Goal: Task Accomplishment & Management: Manage account settings

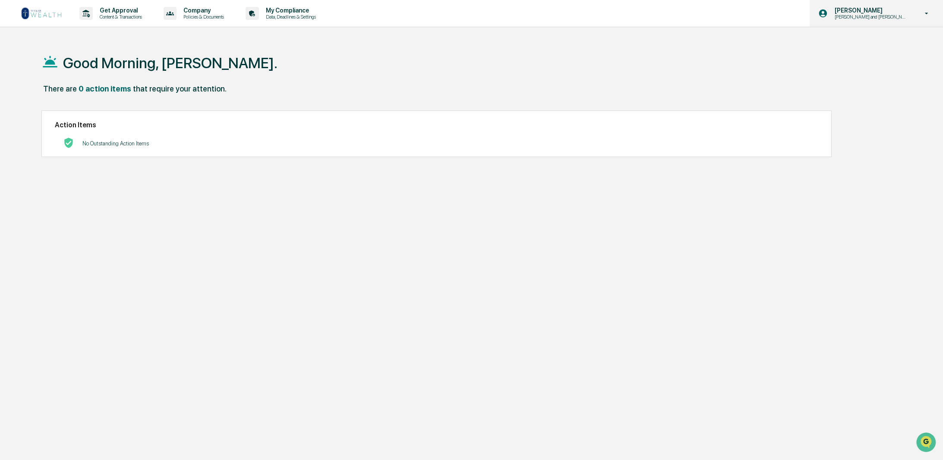
click at [858, 10] on p "[PERSON_NAME]" at bounding box center [870, 10] width 85 height 7
click at [472, 57] on div at bounding box center [473, 230] width 947 height 460
click at [221, 16] on p "Policies & Documents" at bounding box center [202, 17] width 52 height 6
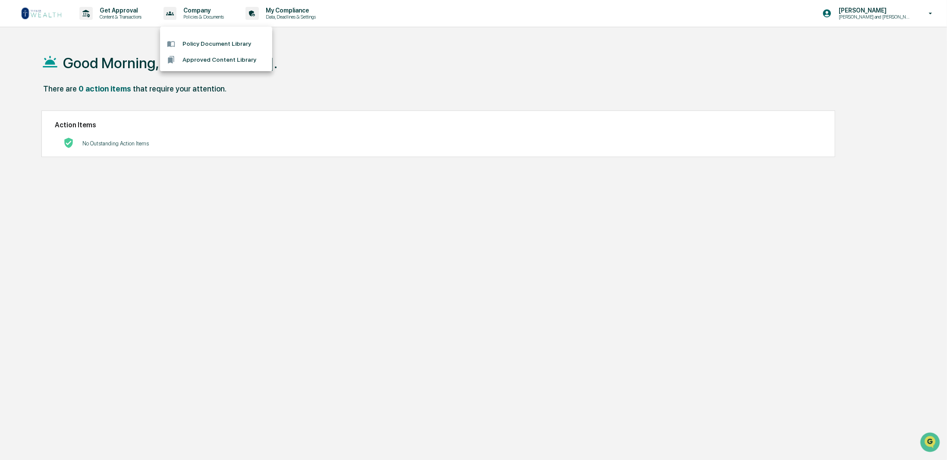
click at [269, 17] on div at bounding box center [473, 230] width 947 height 460
click at [269, 17] on p "Data, Deadlines & Settings" at bounding box center [289, 17] width 61 height 6
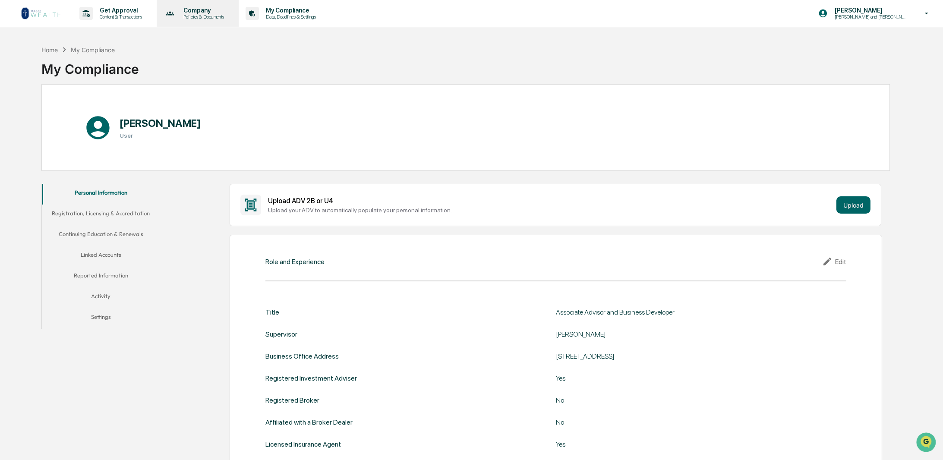
click at [218, 19] on p "Policies & Documents" at bounding box center [202, 17] width 52 height 6
click at [209, 58] on li "Approved Content Library" at bounding box center [216, 60] width 112 height 16
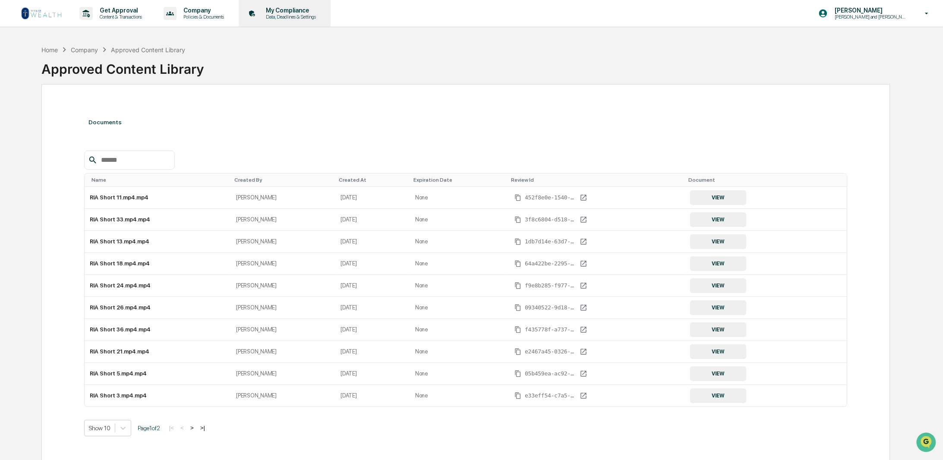
click at [299, 14] on p "Data, Deadlines & Settings" at bounding box center [289, 17] width 61 height 6
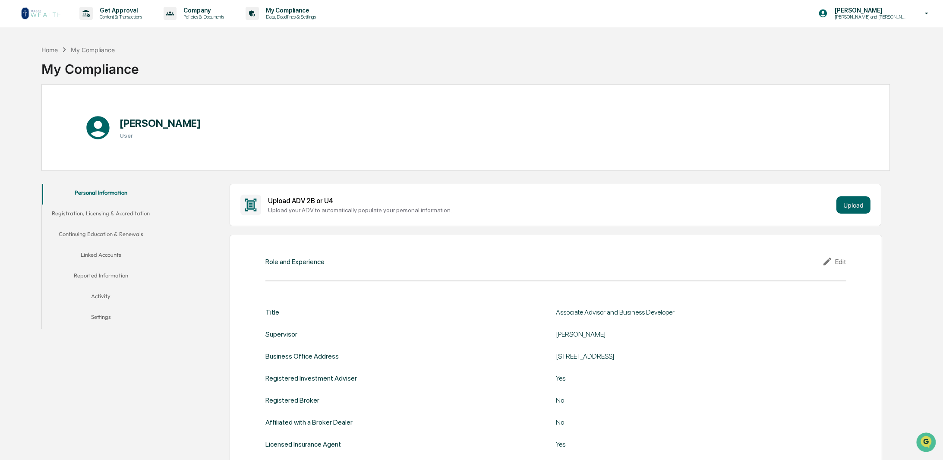
click at [121, 253] on button "Linked Accounts" at bounding box center [101, 256] width 118 height 21
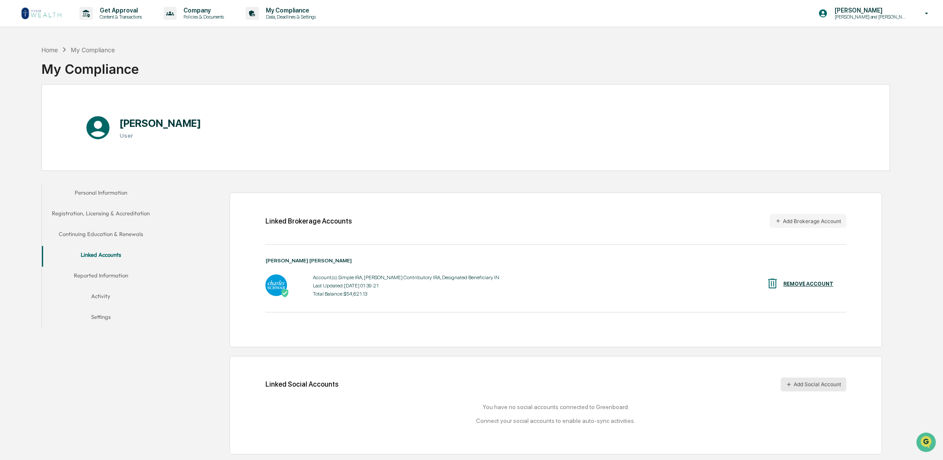
scroll to position [41, 0]
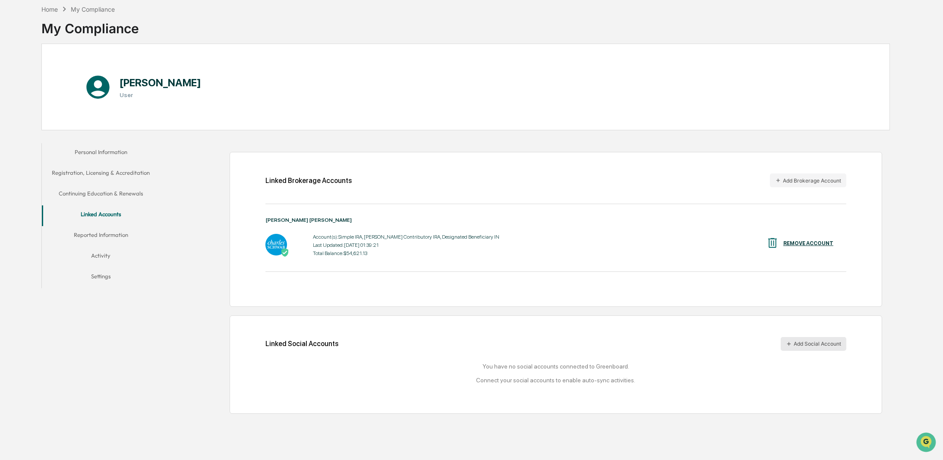
click at [802, 342] on button "Add Social Account" at bounding box center [814, 344] width 66 height 14
